Goal: Task Accomplishment & Management: Use online tool/utility

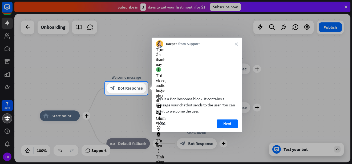
click at [230, 125] on div "This is a Bot Response block. It contains a message your chatbot sends to the u…" at bounding box center [197, 90] width 91 height 85
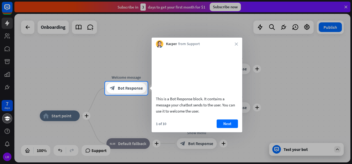
click at [225, 128] on button "Next" at bounding box center [227, 123] width 21 height 9
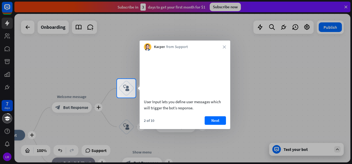
click at [214, 125] on button "Next" at bounding box center [215, 120] width 21 height 9
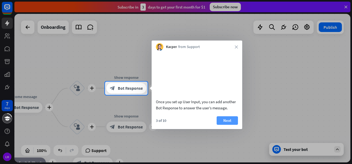
click at [229, 125] on button "Next" at bounding box center [227, 120] width 21 height 9
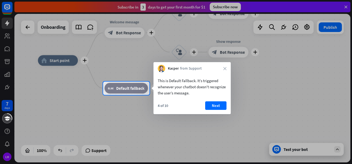
click at [221, 108] on button "Next" at bounding box center [215, 105] width 21 height 9
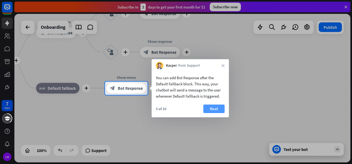
click at [204, 108] on button "Next" at bounding box center [213, 108] width 21 height 9
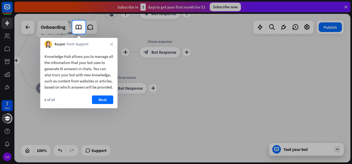
drag, startPoint x: 90, startPoint y: 101, endPoint x: 104, endPoint y: 95, distance: 15.1
click at [100, 96] on div "Knowledge Hub allows you to manage all the information that your bot uses to ge…" at bounding box center [78, 78] width 77 height 60
click at [106, 104] on button "Next" at bounding box center [102, 99] width 21 height 9
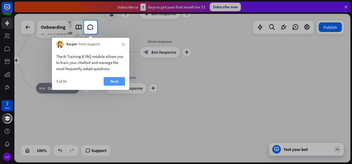
click at [113, 81] on button "Next" at bounding box center [114, 81] width 21 height 9
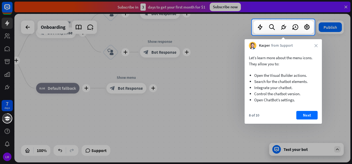
click at [116, 84] on div at bounding box center [176, 99] width 352 height 129
click at [301, 116] on button "Next" at bounding box center [306, 115] width 21 height 9
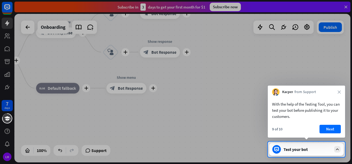
click at [301, 114] on div "With the help of the Testing Tool, you can test your bot before publishing it t…" at bounding box center [306, 110] width 69 height 18
click at [331, 130] on button "Next" at bounding box center [330, 129] width 21 height 9
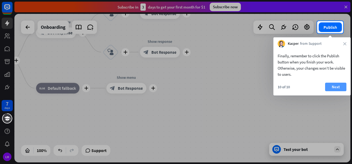
click at [334, 85] on button "Next" at bounding box center [335, 87] width 21 height 9
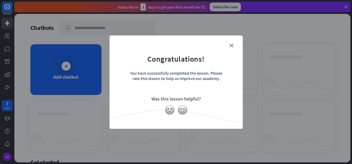
click at [264, 89] on div "close Congratulations! You have successfully completed the lesson. Please rate …" at bounding box center [176, 82] width 352 height 164
click at [223, 96] on form "Congratulations! You have successfully completed the lesson. Please rate this l…" at bounding box center [176, 74] width 120 height 64
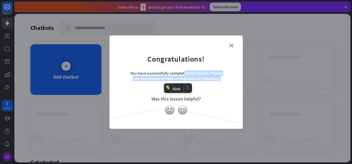
click at [234, 43] on form "Congratulations! You have successfully completed the lesson. Please rate this l…" at bounding box center [176, 74] width 120 height 64
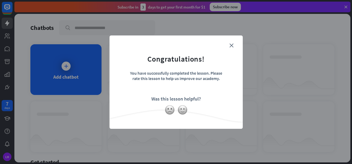
click at [229, 48] on form "Congratulations! You have successfully completed the lesson. Please rate this l…" at bounding box center [176, 74] width 120 height 64
click at [231, 47] on icon "close" at bounding box center [232, 45] width 4 height 4
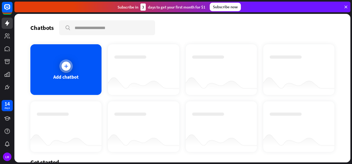
click at [65, 66] on icon at bounding box center [65, 65] width 5 height 5
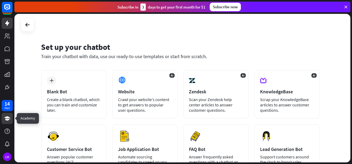
click at [7, 122] on link at bounding box center [7, 118] width 11 height 11
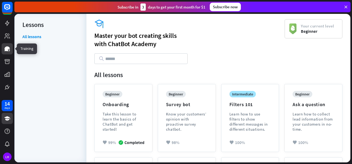
click at [6, 44] on link at bounding box center [7, 48] width 11 height 11
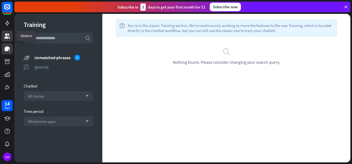
click at [7, 35] on icon at bounding box center [7, 35] width 5 height 5
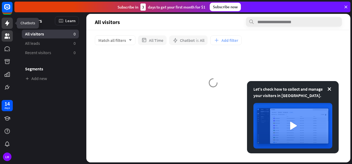
click at [7, 29] on link at bounding box center [7, 23] width 11 height 11
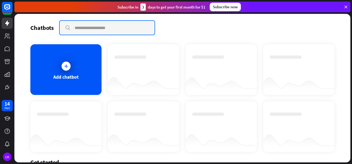
click at [93, 25] on input "text" at bounding box center [107, 28] width 95 height 14
type input "**********"
drag, startPoint x: 136, startPoint y: 29, endPoint x: 74, endPoint y: 27, distance: 62.9
click at [74, 27] on input "**********" at bounding box center [107, 28] width 95 height 14
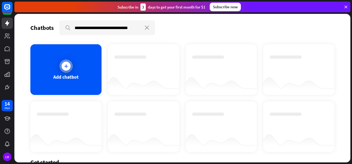
click at [65, 65] on icon at bounding box center [65, 65] width 5 height 5
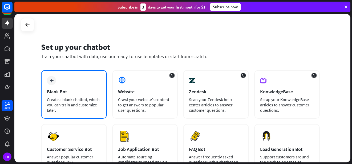
click at [58, 78] on div "plus Blank Bot Create a blank chatbot, which you can train and customize later." at bounding box center [74, 94] width 66 height 49
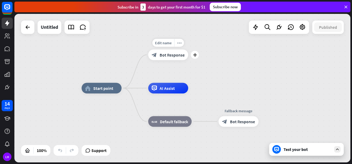
click at [179, 58] on div "block_bot_response Bot Response" at bounding box center [168, 55] width 40 height 11
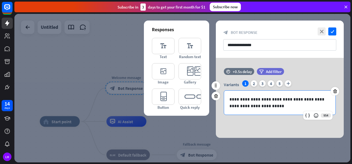
click at [288, 108] on div "**********" at bounding box center [279, 103] width 111 height 24
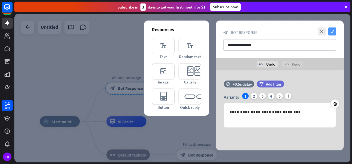
click at [332, 31] on icon "check" at bounding box center [332, 31] width 8 height 8
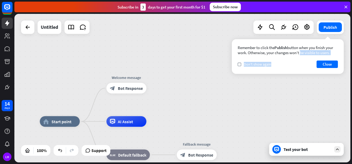
drag, startPoint x: 277, startPoint y: 54, endPoint x: 274, endPoint y: 66, distance: 11.8
click at [274, 66] on div "Remember to click the Publish button when you finish your work. Otherwise, your…" at bounding box center [288, 56] width 112 height 35
click at [327, 66] on button "Close" at bounding box center [327, 64] width 21 height 7
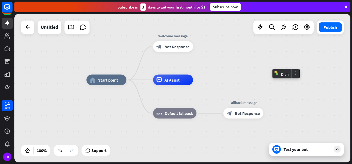
drag, startPoint x: 297, startPoint y: 65, endPoint x: 345, endPoint y: 24, distance: 62.4
click at [345, 24] on div "home_2 Start point Welcome message block_bot_response Bot Response AI Assist bl…" at bounding box center [182, 88] width 336 height 148
drag, startPoint x: 97, startPoint y: 154, endPoint x: 98, endPoint y: 151, distance: 3.0
click at [98, 151] on span "Support" at bounding box center [98, 150] width 15 height 9
click at [103, 153] on span "Support" at bounding box center [98, 150] width 15 height 9
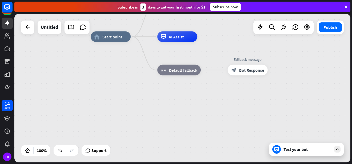
drag, startPoint x: 209, startPoint y: 55, endPoint x: 217, endPoint y: -18, distance: 73.5
click at [217, 0] on html "14 days LH close Product Help First steps Get started with ChatBot Help Center …" at bounding box center [176, 82] width 352 height 164
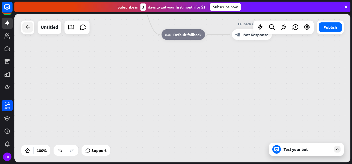
click at [28, 27] on icon at bounding box center [28, 27] width 6 height 6
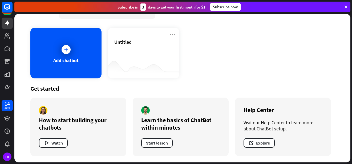
scroll to position [17, 0]
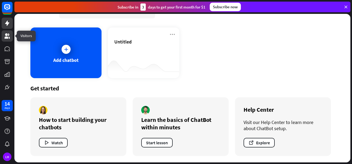
click at [9, 39] on link at bounding box center [7, 35] width 11 height 11
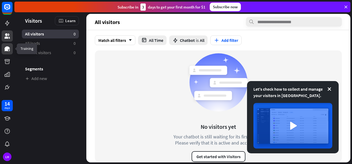
click at [10, 47] on icon at bounding box center [7, 49] width 6 height 6
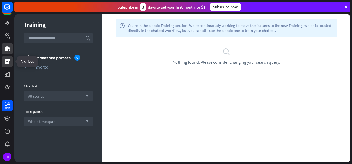
click at [9, 58] on link at bounding box center [7, 61] width 11 height 11
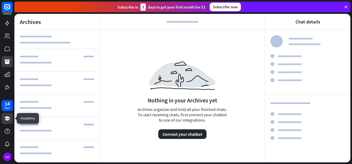
click at [10, 117] on link at bounding box center [7, 118] width 11 height 11
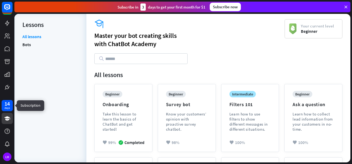
click at [11, 105] on div "14 days" at bounding box center [7, 105] width 11 height 11
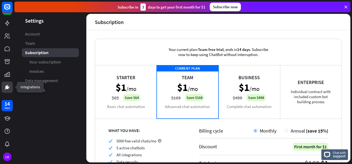
click at [9, 88] on icon at bounding box center [7, 87] width 6 height 6
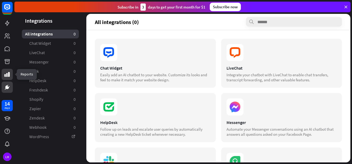
click at [13, 76] on link at bounding box center [7, 74] width 11 height 11
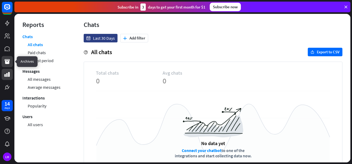
click at [11, 63] on link at bounding box center [7, 61] width 11 height 11
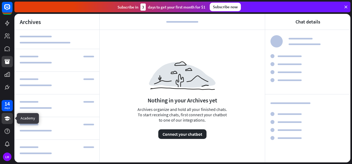
click at [10, 116] on icon at bounding box center [7, 118] width 6 height 6
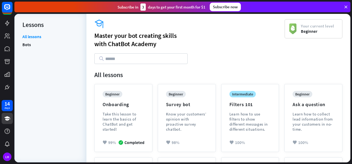
click at [347, 8] on icon at bounding box center [346, 7] width 5 height 5
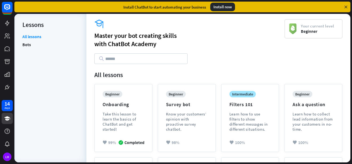
click at [347, 6] on icon at bounding box center [346, 7] width 5 height 5
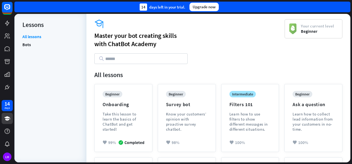
click at [347, 6] on div "14 days left in your trial. Upgrade now" at bounding box center [182, 7] width 336 height 11
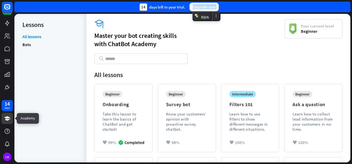
click at [6, 116] on icon at bounding box center [7, 118] width 6 height 6
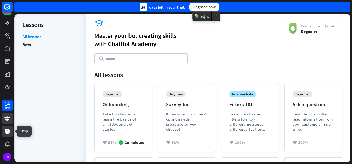
click at [8, 129] on icon at bounding box center [7, 130] width 5 height 5
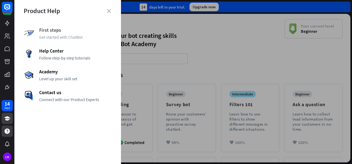
click at [69, 31] on span "First steps" at bounding box center [75, 30] width 73 height 6
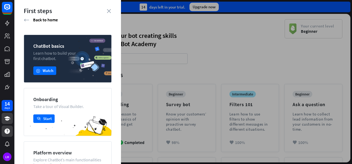
click at [114, 9] on div "First steps arrow_left Back to home ChatBot basics Learn how to build your firs…" at bounding box center [67, 82] width 107 height 164
click at [109, 10] on icon "close" at bounding box center [109, 11] width 4 height 4
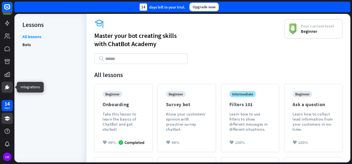
click at [8, 84] on icon at bounding box center [7, 87] width 6 height 6
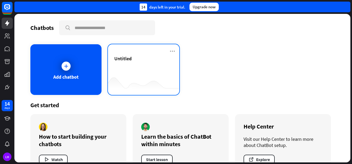
click at [148, 66] on div "Untitled" at bounding box center [143, 64] width 58 height 19
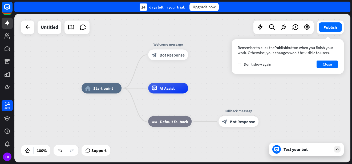
click at [306, 90] on div "home_2 Start point Welcome message block_bot_response Bot Response AI Assist bl…" at bounding box center [250, 162] width 336 height 148
click at [10, 8] on icon at bounding box center [7, 7] width 6 height 6
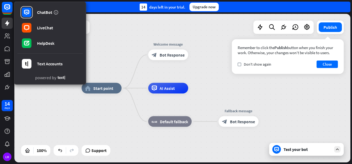
click at [63, 79] on icon at bounding box center [61, 78] width 7 height 4
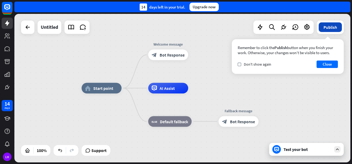
click at [329, 27] on button "Publish" at bounding box center [330, 27] width 23 height 10
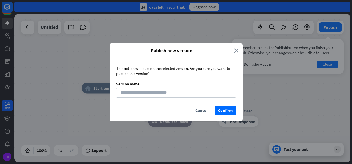
click at [238, 47] on icon "close" at bounding box center [236, 50] width 5 height 6
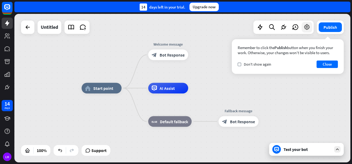
click at [306, 31] on div at bounding box center [307, 27] width 11 height 11
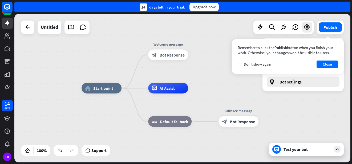
drag, startPoint x: 294, startPoint y: 83, endPoint x: 291, endPoint y: 86, distance: 4.5
click at [291, 86] on div "Bot settings" at bounding box center [303, 82] width 73 height 10
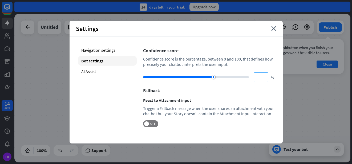
drag, startPoint x: 221, startPoint y: 77, endPoint x: 268, endPoint y: 77, distance: 46.9
click at [272, 76] on div "** %" at bounding box center [208, 77] width 131 height 10
click at [121, 71] on div "AI Assist" at bounding box center [107, 72] width 59 height 10
type input "**"
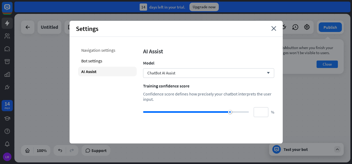
click at [116, 46] on div "Navigation settings" at bounding box center [107, 50] width 59 height 10
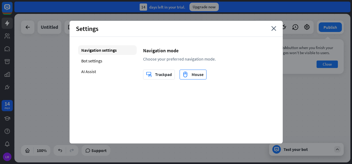
click at [188, 77] on div "mouse Mouse" at bounding box center [193, 74] width 21 height 9
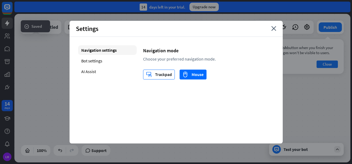
click at [166, 73] on div "trackpad Trackpad" at bounding box center [159, 74] width 26 height 9
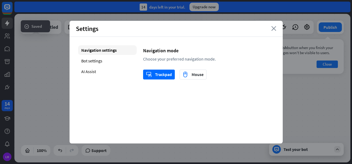
click at [274, 29] on icon "close" at bounding box center [273, 28] width 5 height 5
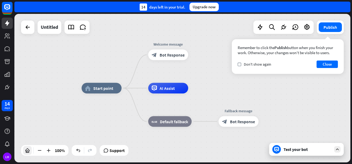
click at [29, 151] on icon at bounding box center [27, 150] width 5 height 5
click at [30, 150] on icon at bounding box center [27, 150] width 5 height 5
click at [29, 150] on icon at bounding box center [27, 150] width 5 height 5
drag, startPoint x: 83, startPoint y: 84, endPoint x: 272, endPoint y: 83, distance: 189.3
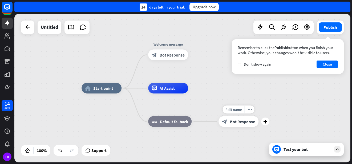
click at [270, 85] on div "home_2 Start point Welcome message block_bot_response Bot Response AI Assist bl…" at bounding box center [182, 88] width 336 height 148
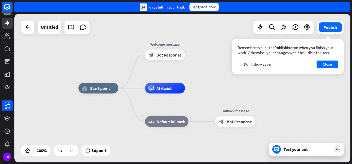
drag, startPoint x: 254, startPoint y: 87, endPoint x: 239, endPoint y: 87, distance: 14.9
click at [244, 87] on div "home_2 Start point Welcome message block_bot_response Bot Response AI Assist bl…" at bounding box center [182, 88] width 336 height 148
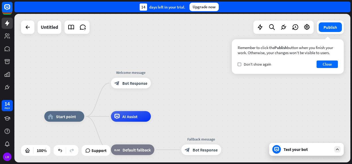
drag, startPoint x: 238, startPoint y: 87, endPoint x: 272, endPoint y: 89, distance: 33.7
click at [262, 94] on div "home_2 Start point Welcome message block_bot_response Bot Response AI Assist bl…" at bounding box center [182, 88] width 336 height 148
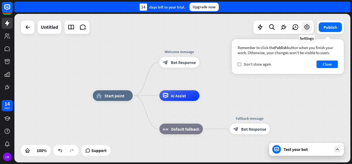
click at [307, 27] on icon at bounding box center [307, 27] width 7 height 7
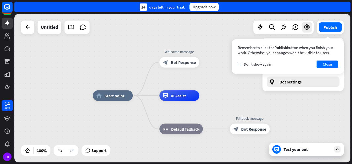
click at [281, 81] on span "Bot settings" at bounding box center [291, 81] width 22 height 5
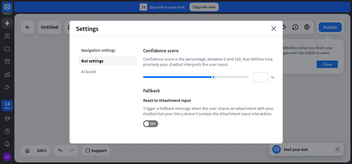
click at [94, 70] on div "AI Assist" at bounding box center [107, 72] width 59 height 10
type input "**"
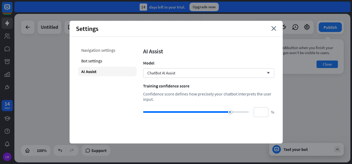
drag, startPoint x: 116, startPoint y: 50, endPoint x: 119, endPoint y: 52, distance: 3.4
click at [116, 50] on div "Navigation settings" at bounding box center [107, 50] width 59 height 10
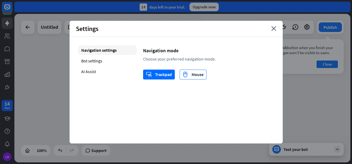
click at [180, 74] on button "mouse Mouse" at bounding box center [193, 75] width 27 height 10
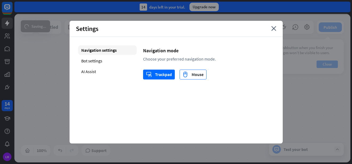
click at [183, 74] on icon "mouse" at bounding box center [186, 74] width 6 height 6
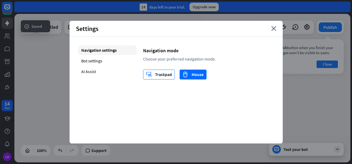
click at [169, 75] on div "trackpad Trackpad" at bounding box center [159, 74] width 26 height 9
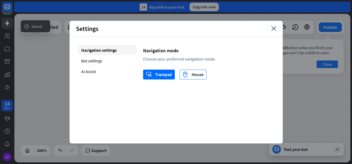
click at [205, 76] on button "mouse Mouse" at bounding box center [193, 75] width 27 height 10
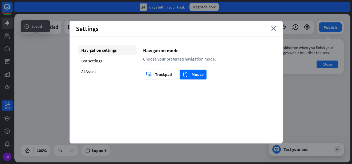
click at [320, 94] on div "home_2 Start point Welcome message block_bot_response Bot Response AI Assist bl…" at bounding box center [182, 88] width 336 height 148
click at [156, 77] on div "trackpad Trackpad" at bounding box center [159, 74] width 26 height 9
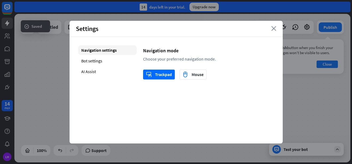
click at [274, 29] on icon "close" at bounding box center [273, 28] width 5 height 5
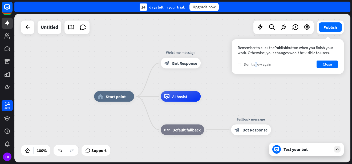
click at [256, 65] on span "Don't show again" at bounding box center [257, 64] width 27 height 5
click at [336, 69] on div "Remember to click the Publish button when you finish your work. Otherwise, your…" at bounding box center [288, 56] width 112 height 35
click at [333, 64] on button "Close" at bounding box center [327, 64] width 21 height 7
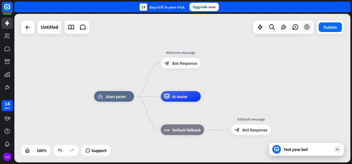
click at [308, 32] on div at bounding box center [284, 27] width 60 height 13
click at [308, 33] on div at bounding box center [284, 27] width 60 height 13
click at [306, 27] on icon at bounding box center [307, 27] width 7 height 7
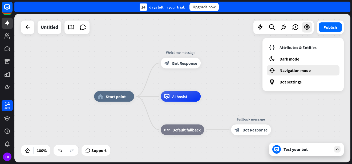
click at [297, 69] on span "Navigation mode" at bounding box center [295, 70] width 31 height 5
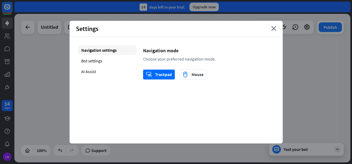
click at [278, 29] on div "Settings close" at bounding box center [176, 29] width 213 height 16
drag, startPoint x: 272, startPoint y: 29, endPoint x: 276, endPoint y: 29, distance: 3.2
click at [275, 29] on icon "close" at bounding box center [273, 28] width 5 height 5
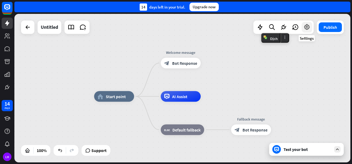
click at [304, 29] on icon at bounding box center [307, 27] width 7 height 7
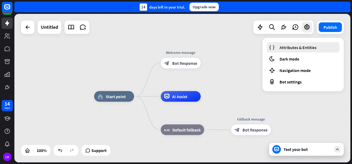
click at [303, 47] on span "Attributes & Entities" at bounding box center [298, 47] width 37 height 5
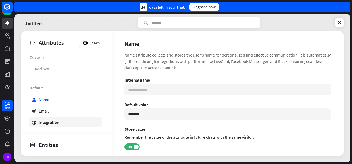
click at [47, 123] on div "Integration" at bounding box center [49, 122] width 21 height 5
type input "**********"
type input "***"
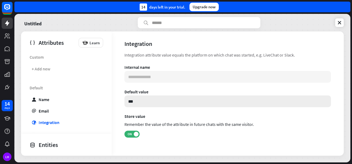
click at [158, 98] on input "***" at bounding box center [227, 101] width 207 height 12
